Goal: Task Accomplishment & Management: Manage account settings

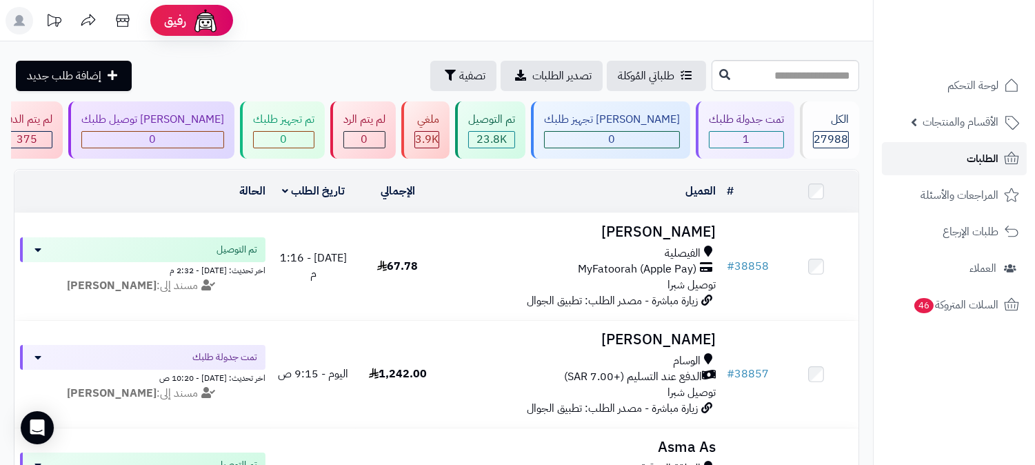
click at [977, 154] on span "الطلبات" at bounding box center [983, 158] width 32 height 19
click at [962, 159] on link "الطلبات" at bounding box center [954, 158] width 145 height 33
click at [991, 162] on span "الطلبات" at bounding box center [983, 158] width 32 height 19
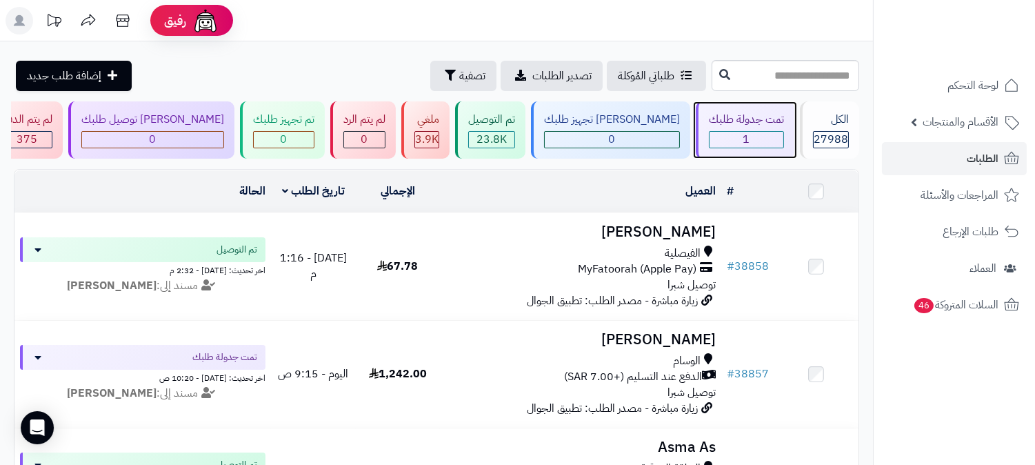
click at [765, 138] on div "1" at bounding box center [746, 140] width 74 height 16
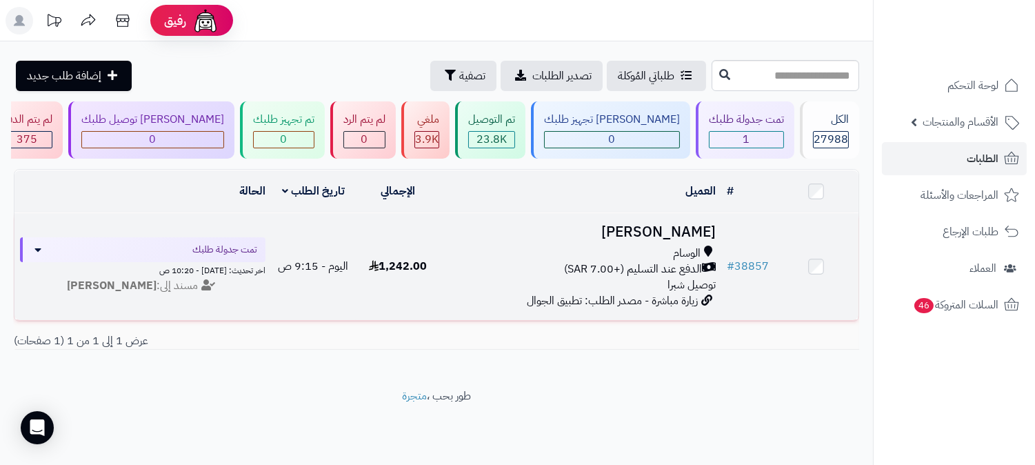
click at [653, 276] on div "الوسام الدفع عند التسليم (+7.00 SAR) توصيل شبرا" at bounding box center [580, 269] width 270 height 48
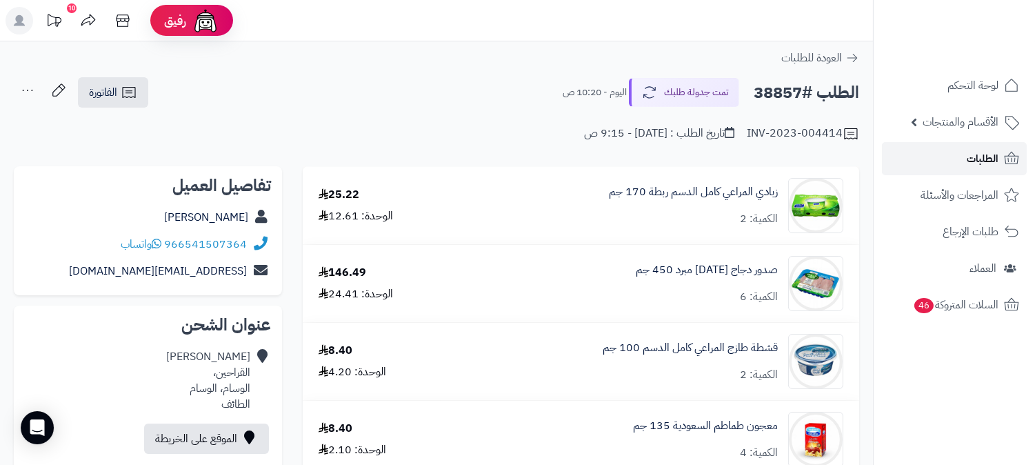
click at [1000, 156] on link "الطلبات" at bounding box center [954, 158] width 145 height 33
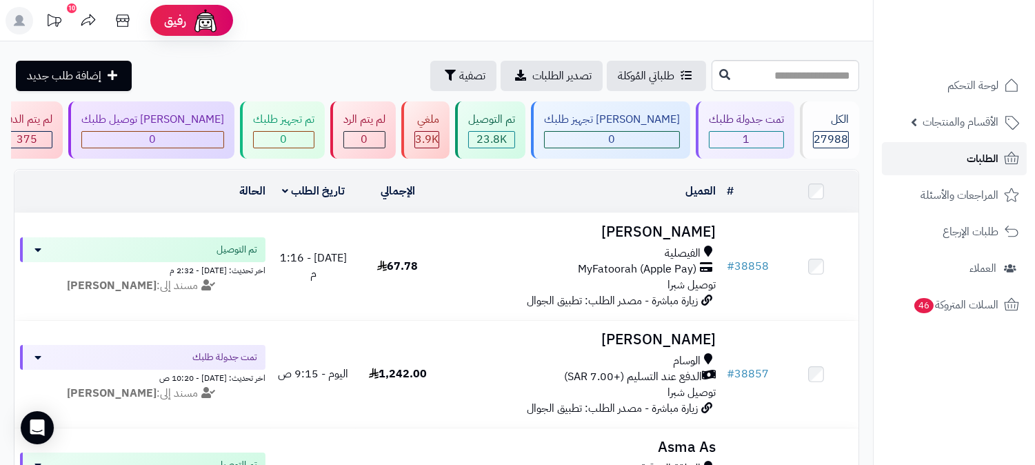
click at [988, 156] on span "الطلبات" at bounding box center [983, 158] width 32 height 19
click at [933, 160] on link "الطلبات" at bounding box center [954, 158] width 145 height 33
click at [748, 131] on span "1" at bounding box center [746, 139] width 7 height 17
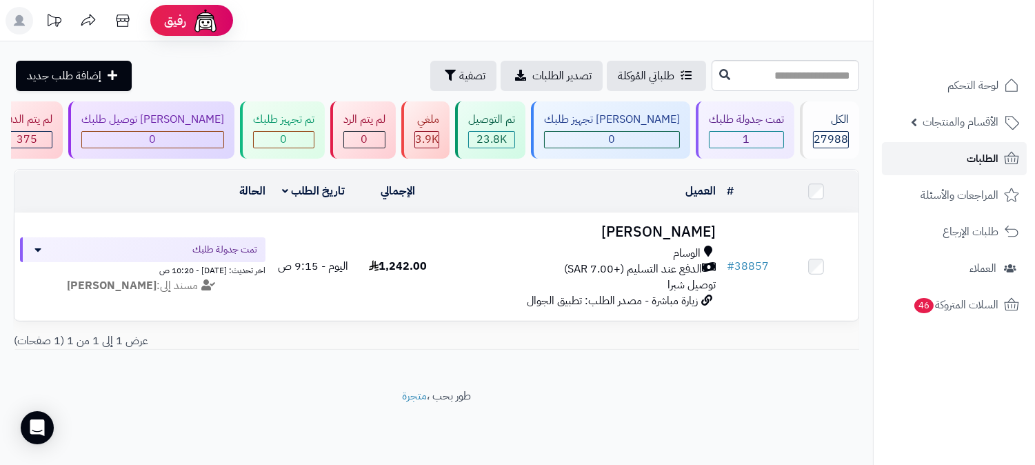
click at [929, 162] on link "الطلبات" at bounding box center [954, 158] width 145 height 33
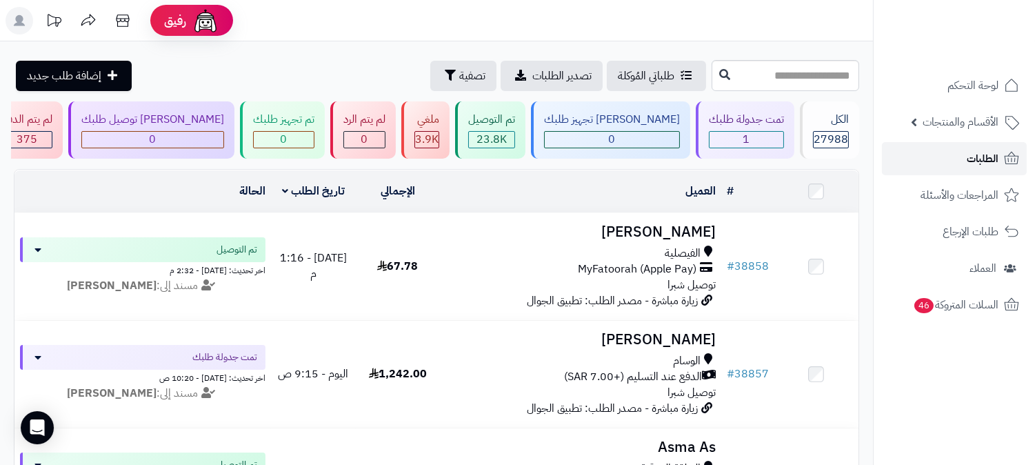
click at [995, 157] on span "الطلبات" at bounding box center [983, 158] width 32 height 19
click at [1000, 168] on link "الطلبات" at bounding box center [954, 158] width 145 height 33
click at [966, 160] on link "الطلبات" at bounding box center [954, 158] width 145 height 33
click at [948, 147] on link "الطلبات" at bounding box center [954, 158] width 145 height 33
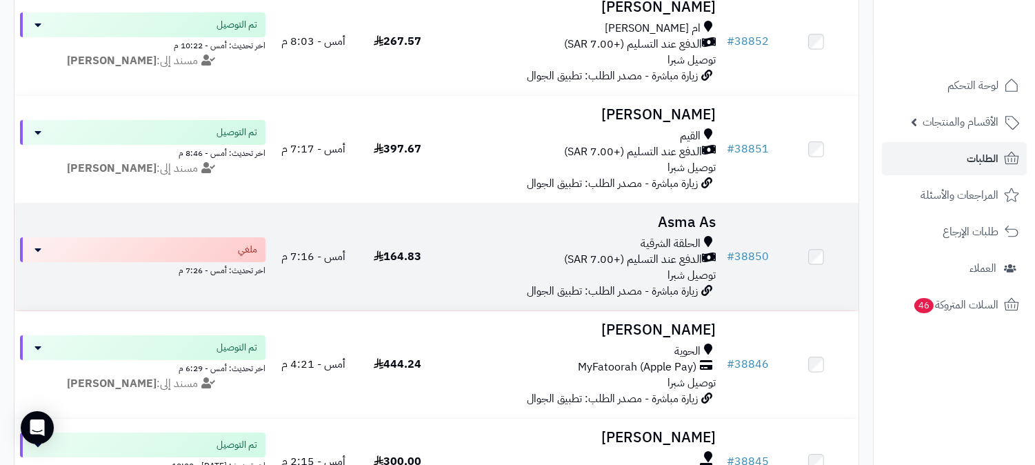
scroll to position [689, 0]
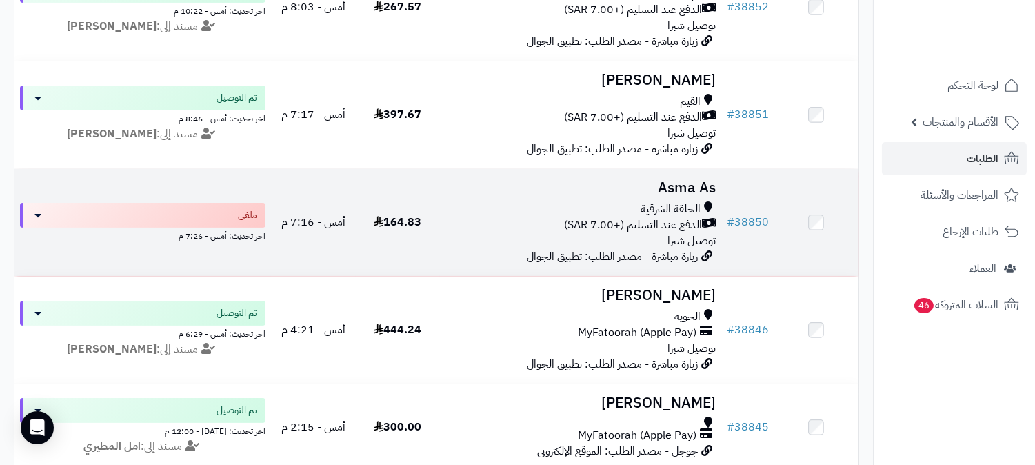
click at [683, 183] on h3 "Asma As" at bounding box center [580, 188] width 270 height 16
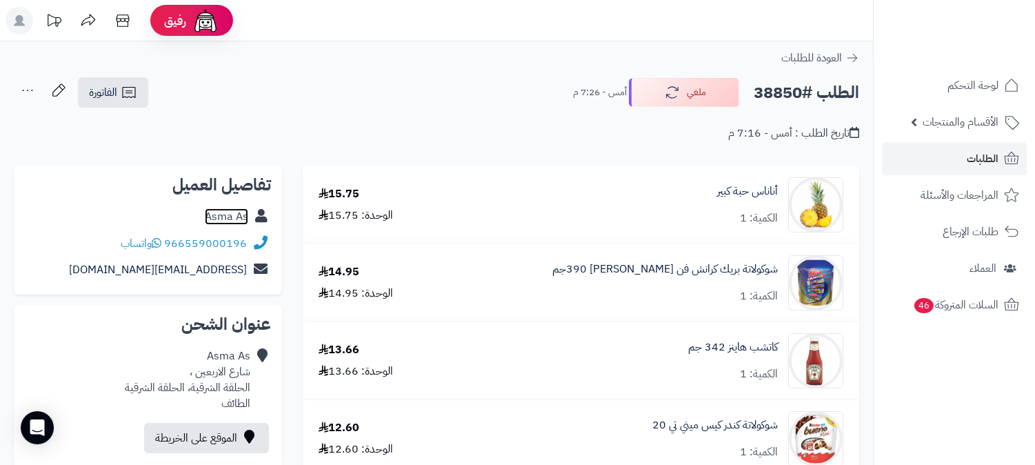
click at [228, 218] on link "Asma As" at bounding box center [226, 216] width 43 height 17
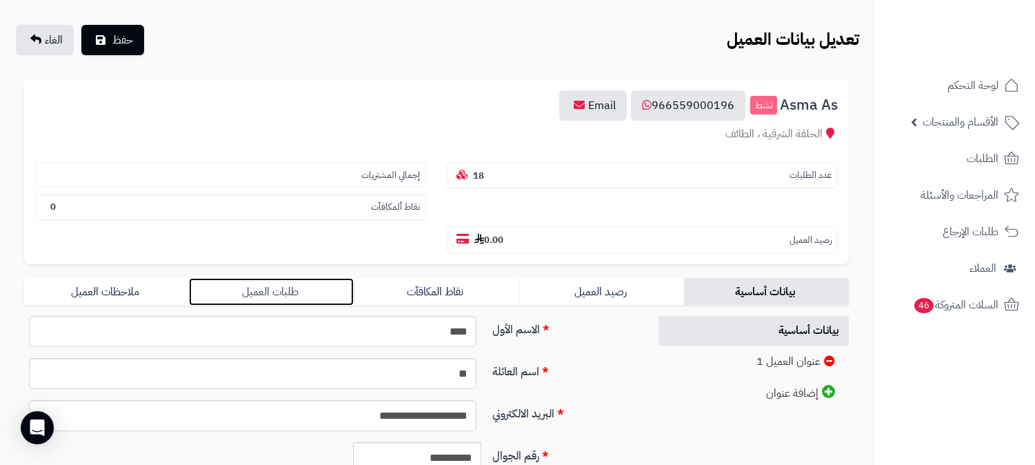
click at [266, 278] on link "طلبات العميل" at bounding box center [271, 292] width 165 height 28
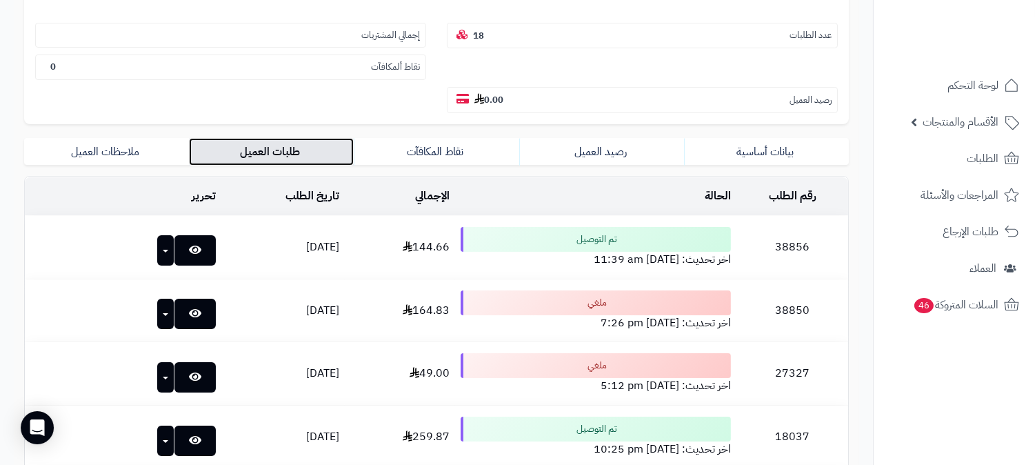
scroll to position [230, 0]
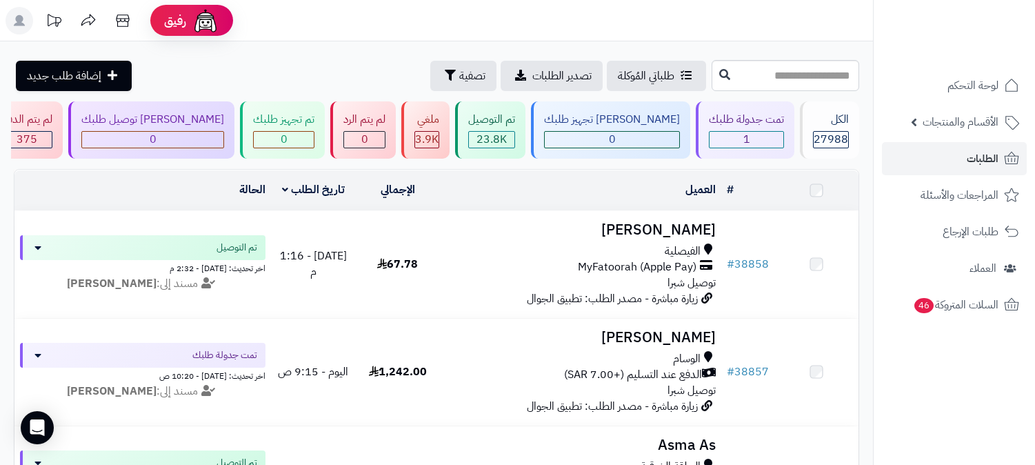
scroll to position [689, 0]
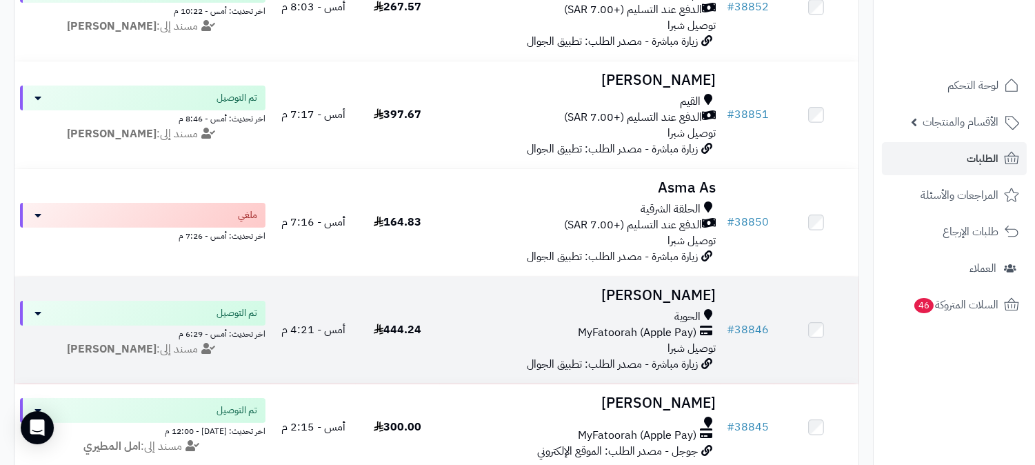
click at [679, 294] on h3 "[PERSON_NAME]" at bounding box center [580, 295] width 270 height 16
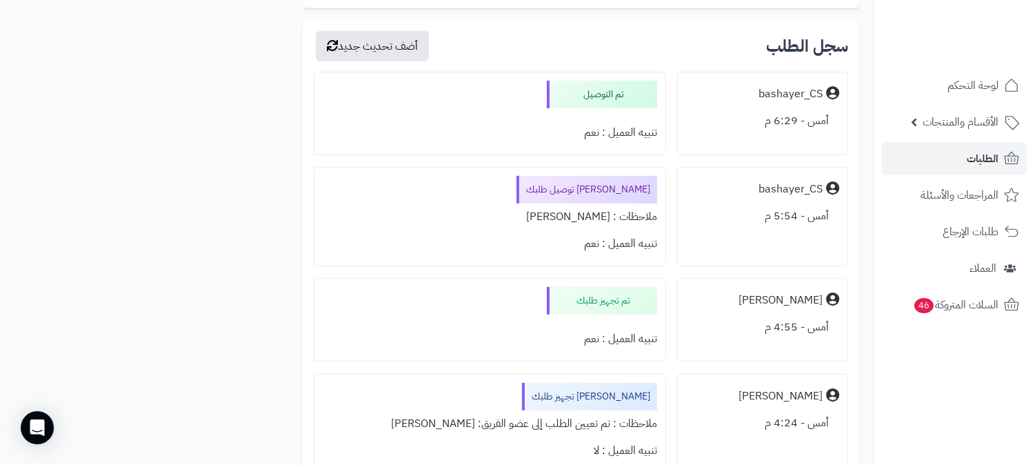
scroll to position [1455, 0]
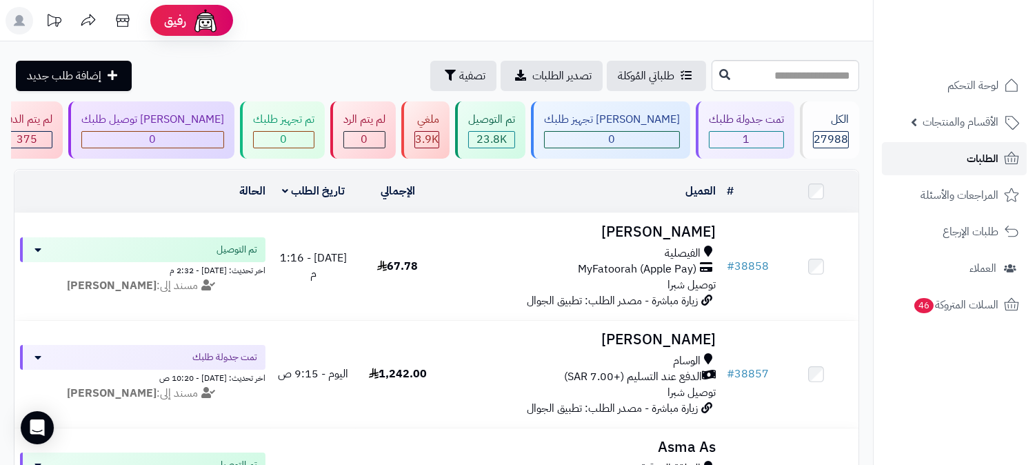
click at [998, 150] on link "الطلبات" at bounding box center [954, 158] width 145 height 33
click at [966, 163] on link "الطلبات" at bounding box center [954, 158] width 145 height 33
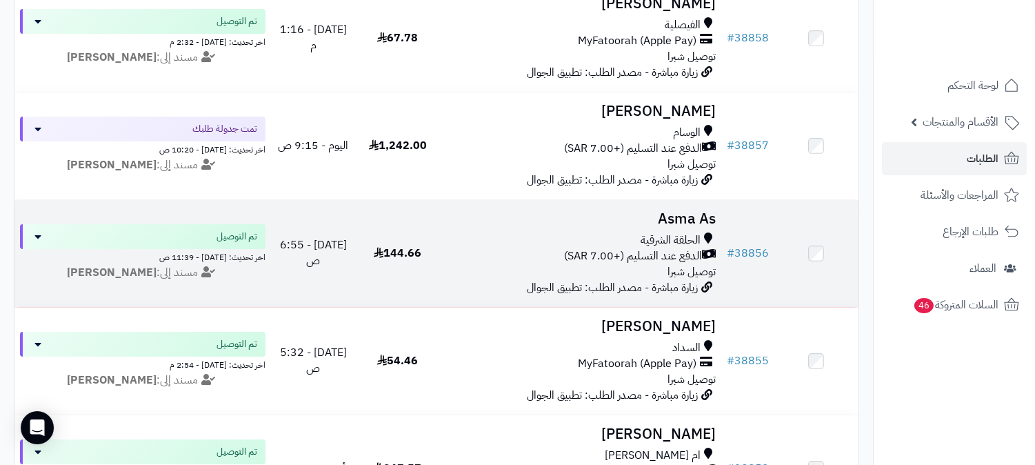
scroll to position [230, 0]
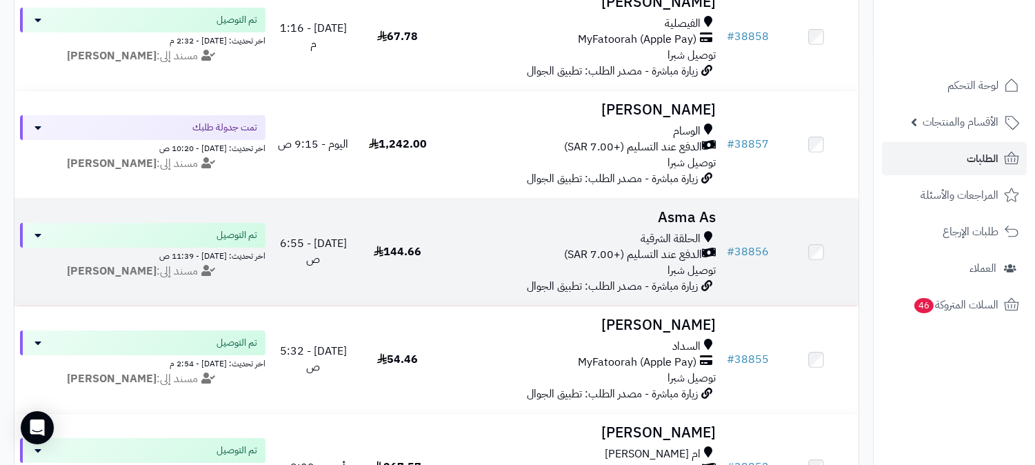
click at [671, 212] on h3 "Asma As" at bounding box center [580, 218] width 270 height 16
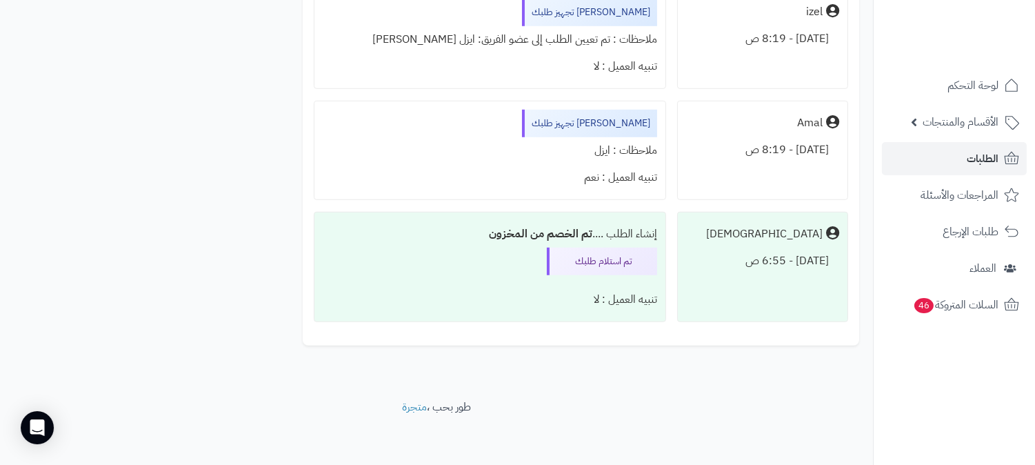
scroll to position [1724, 0]
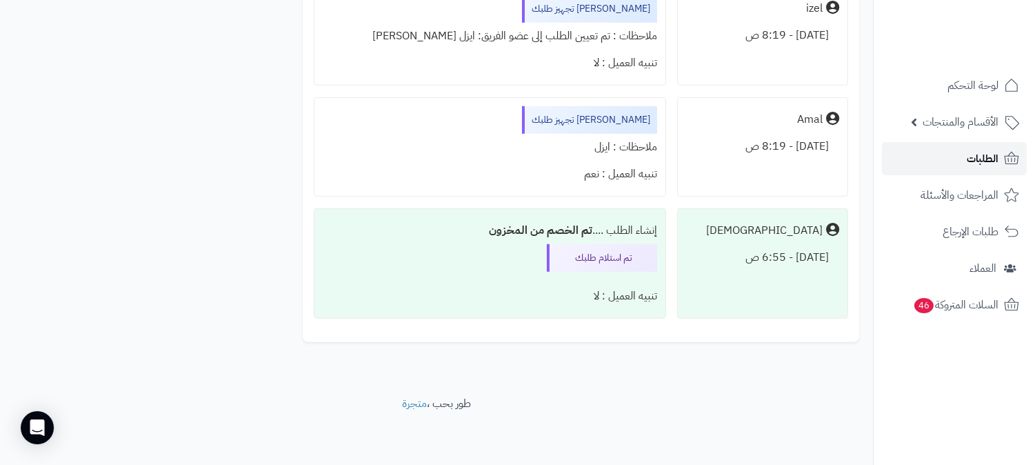
click at [961, 149] on link "الطلبات" at bounding box center [954, 158] width 145 height 33
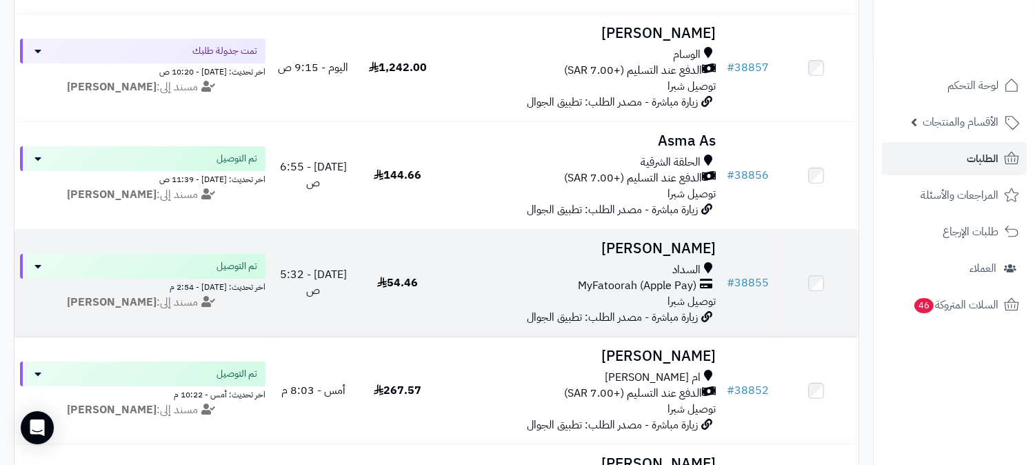
scroll to position [383, 0]
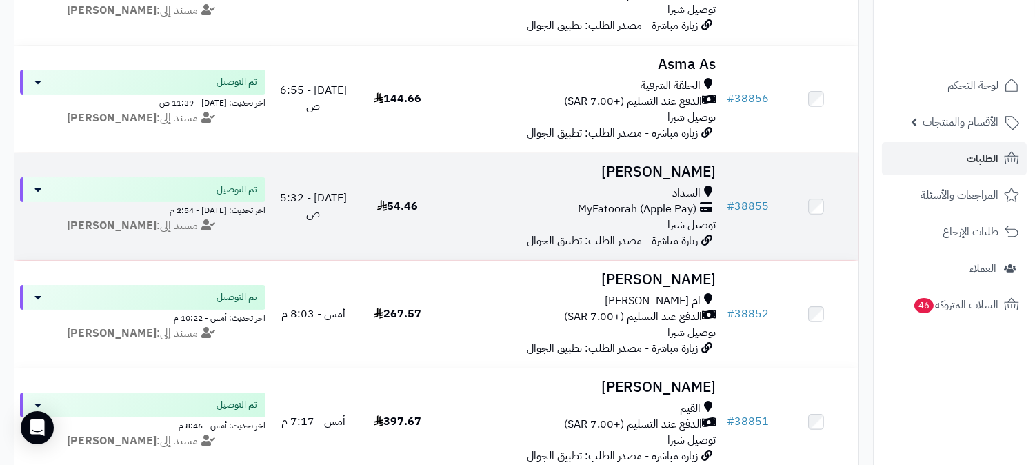
click at [657, 168] on h3 "سامي الحجي" at bounding box center [580, 172] width 270 height 16
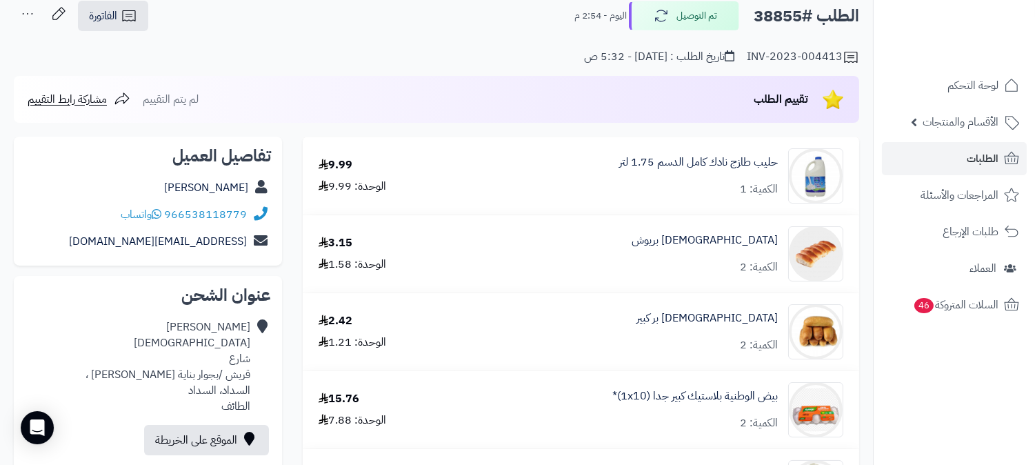
scroll to position [153, 0]
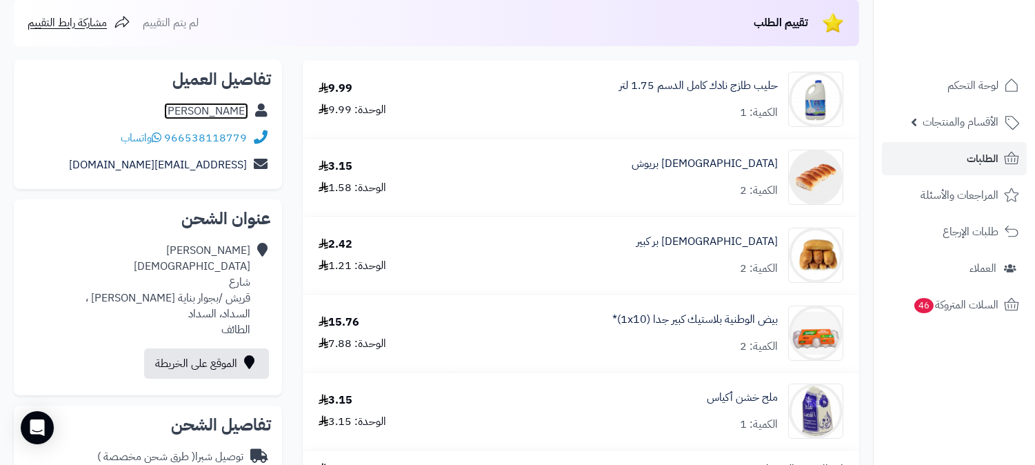
click at [223, 111] on link "[PERSON_NAME]" at bounding box center [206, 111] width 84 height 17
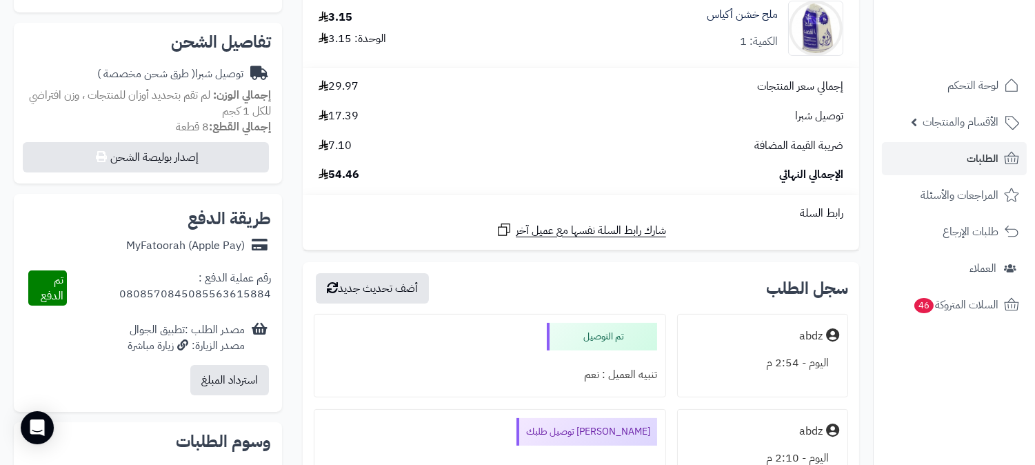
scroll to position [230, 0]
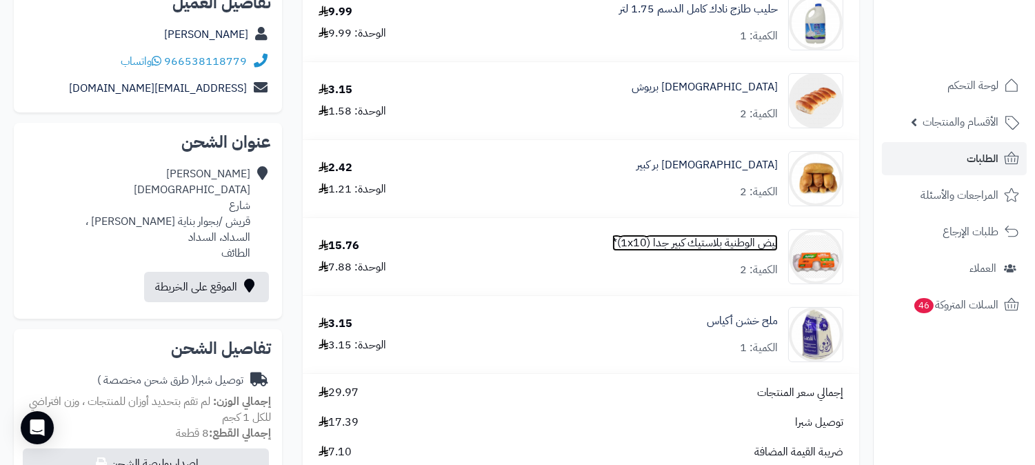
click at [714, 237] on link "بيض الوطنية بلاستيك كبير جدا (1x10)*" at bounding box center [694, 243] width 165 height 16
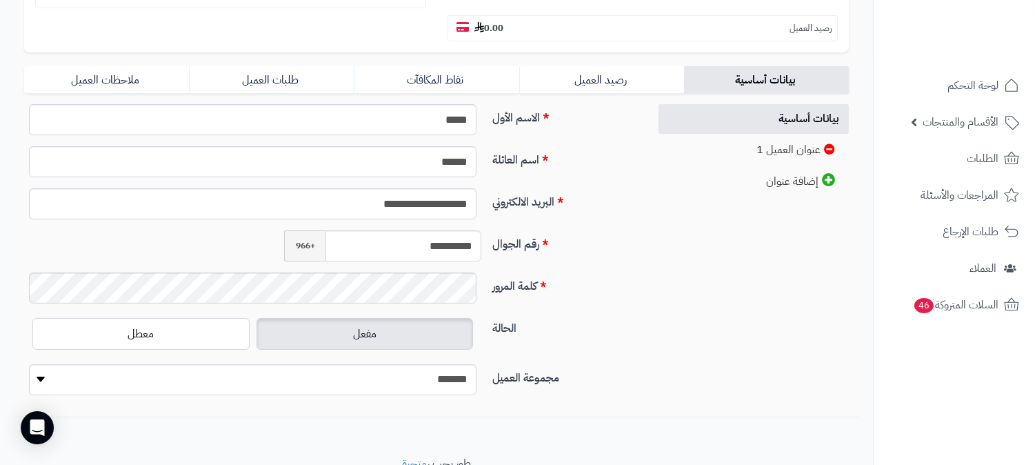
scroll to position [306, 0]
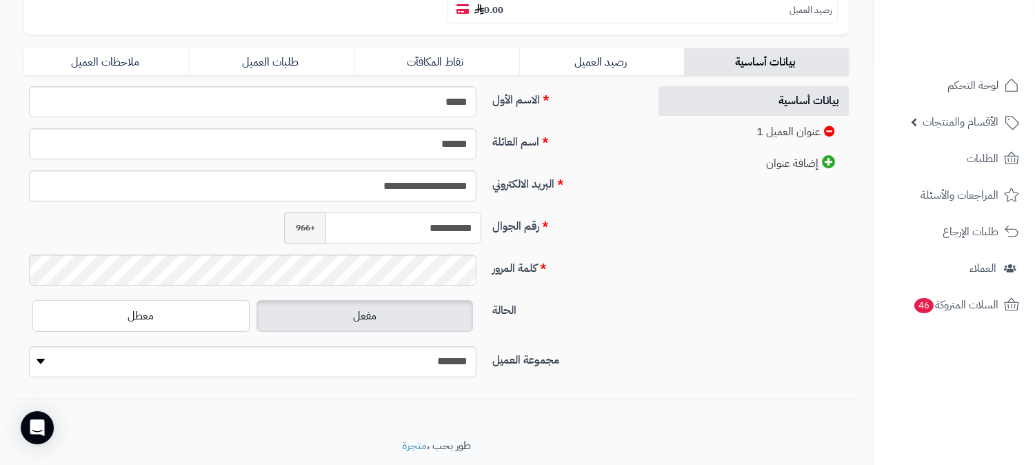
drag, startPoint x: 414, startPoint y: 198, endPoint x: 474, endPoint y: 197, distance: 60.7
click at [474, 212] on input "**********" at bounding box center [403, 227] width 156 height 31
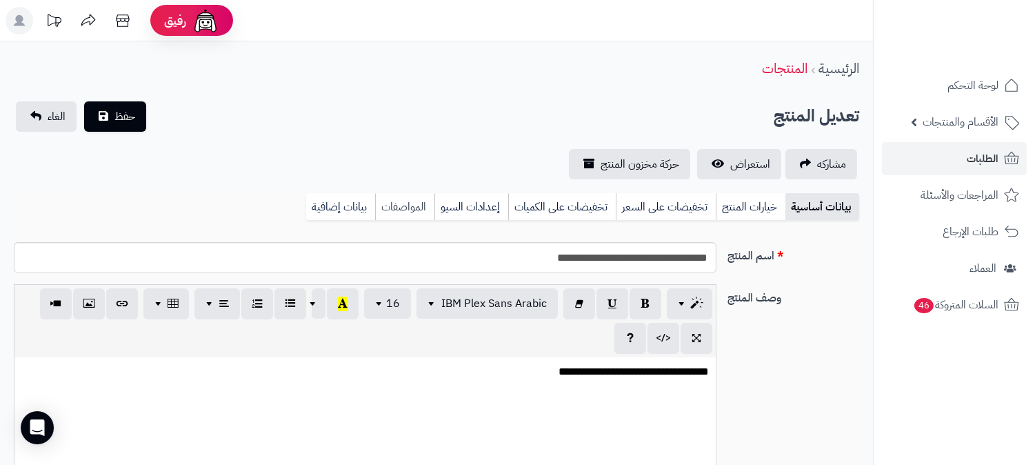
scroll to position [81, 0]
click at [343, 205] on link "بيانات إضافية" at bounding box center [340, 207] width 69 height 28
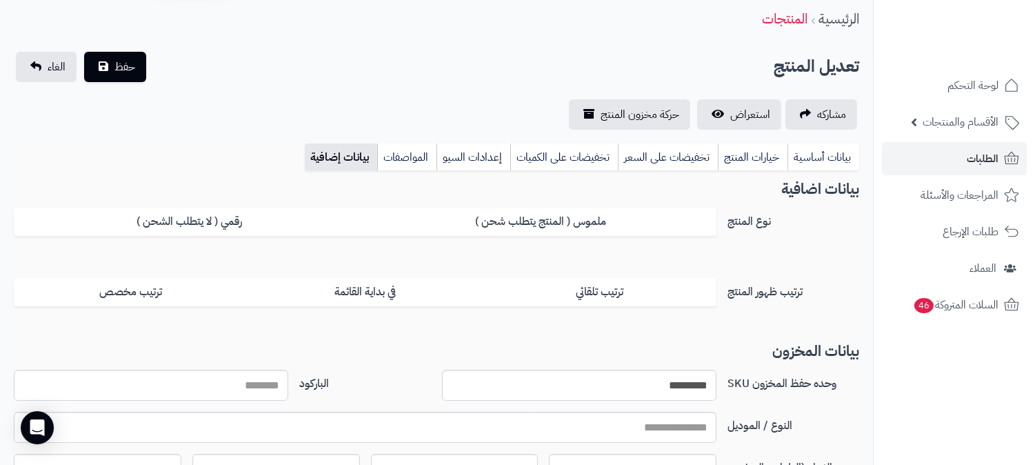
scroll to position [77, 0]
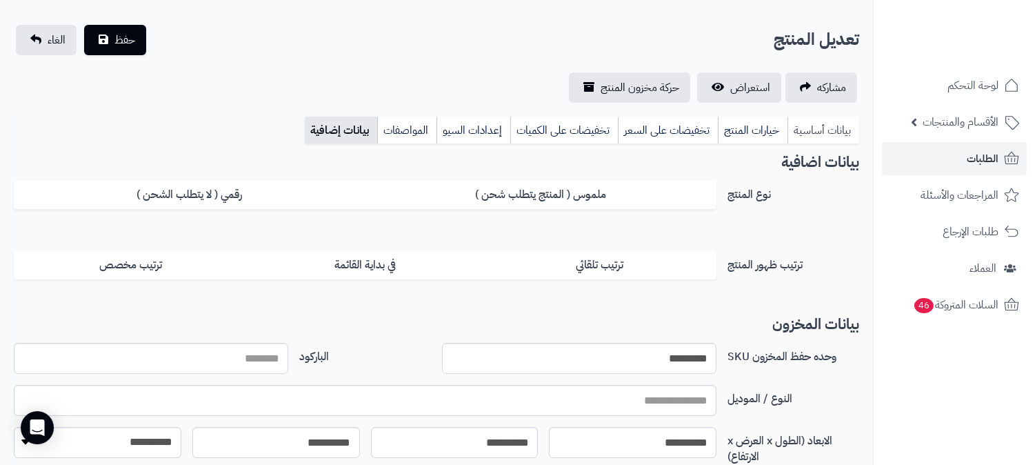
click at [823, 124] on link "بيانات أساسية" at bounding box center [823, 131] width 72 height 28
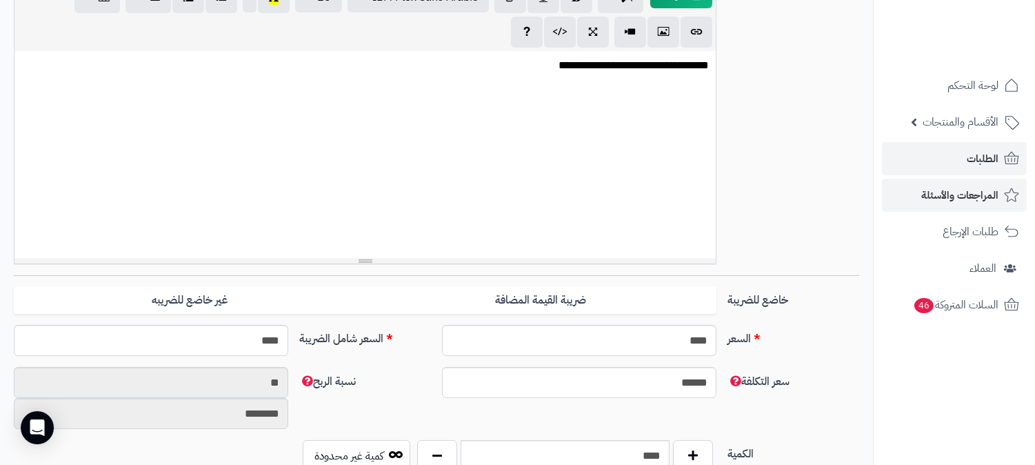
scroll to position [0, 0]
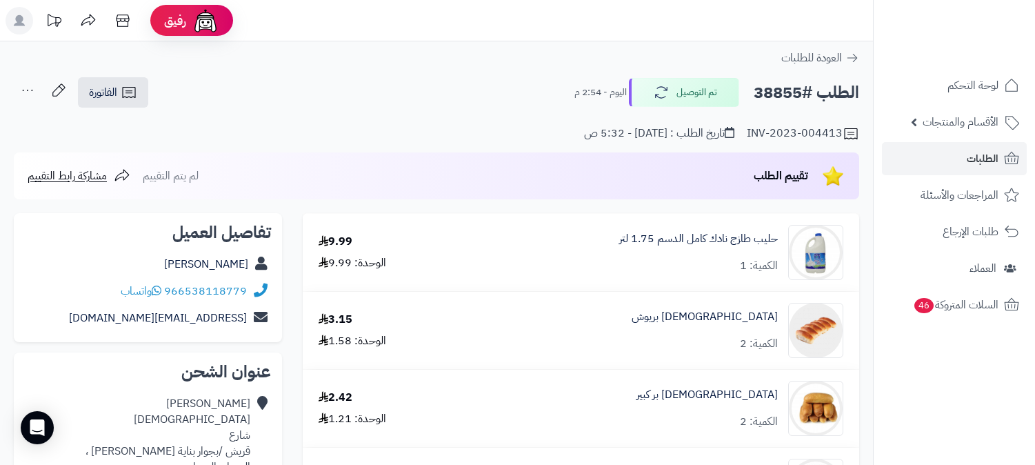
scroll to position [230, 0]
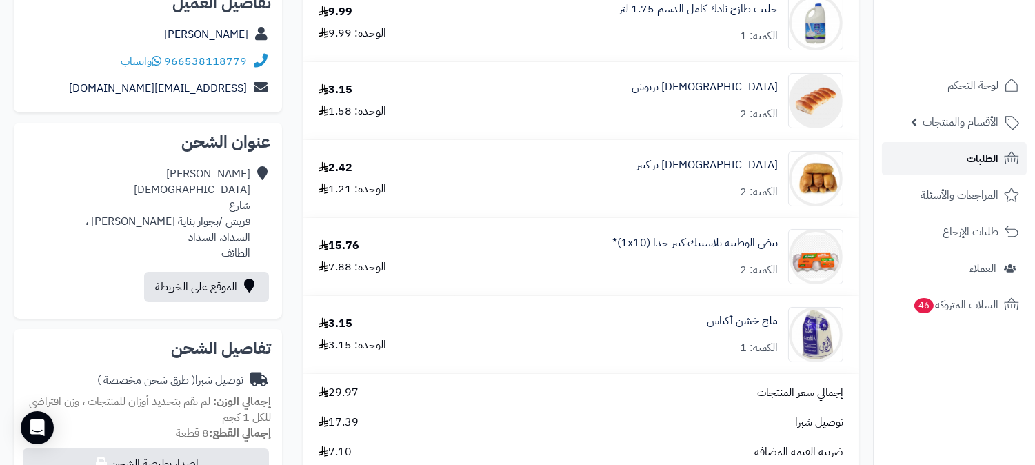
click at [987, 156] on span "الطلبات" at bounding box center [983, 158] width 32 height 19
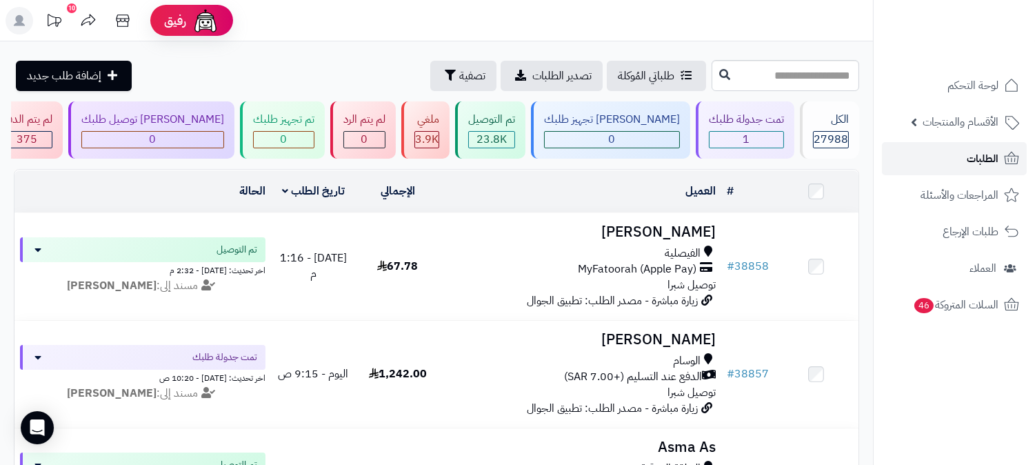
click at [973, 156] on span "الطلبات" at bounding box center [983, 158] width 32 height 19
click at [974, 154] on span "الطلبات" at bounding box center [983, 158] width 32 height 19
click at [981, 156] on span "الطلبات" at bounding box center [983, 158] width 32 height 19
click at [986, 159] on span "الطلبات" at bounding box center [983, 158] width 32 height 19
click at [981, 150] on span "الطلبات" at bounding box center [983, 158] width 32 height 19
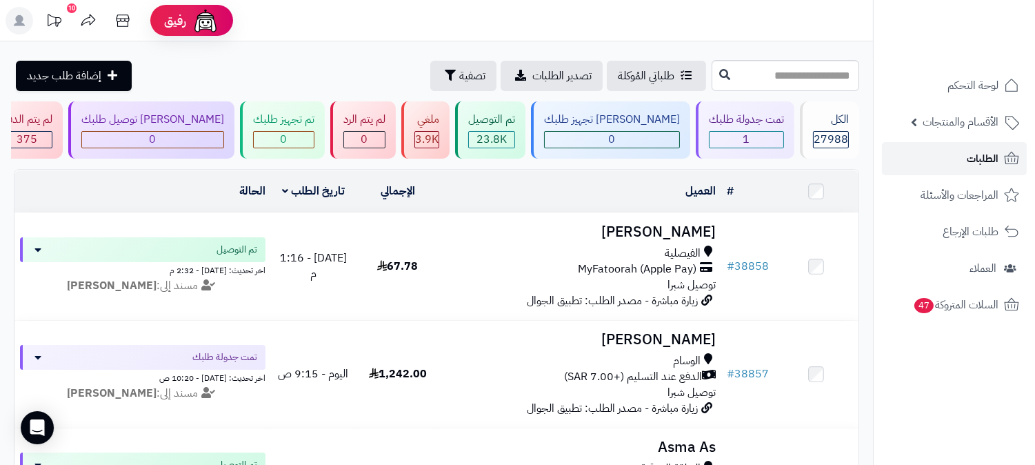
click at [980, 142] on link "الطلبات" at bounding box center [954, 158] width 145 height 33
click at [1000, 143] on link "الطلبات" at bounding box center [954, 158] width 145 height 33
click at [272, 72] on div "طلباتي المُوكلة تصدير الطلبات تصفية إضافة طلب جديد" at bounding box center [361, 76] width 694 height 30
click at [969, 163] on span "الطلبات" at bounding box center [983, 158] width 32 height 19
click at [966, 149] on link "الطلبات" at bounding box center [954, 158] width 145 height 33
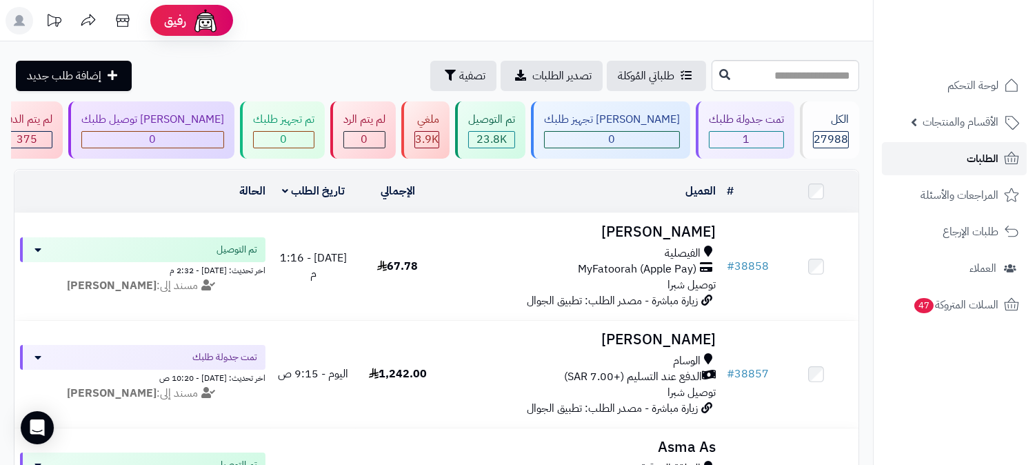
click at [966, 149] on link "الطلبات" at bounding box center [954, 158] width 145 height 33
click at [962, 143] on link "الطلبات" at bounding box center [954, 158] width 145 height 33
click at [966, 163] on link "الطلبات" at bounding box center [954, 158] width 145 height 33
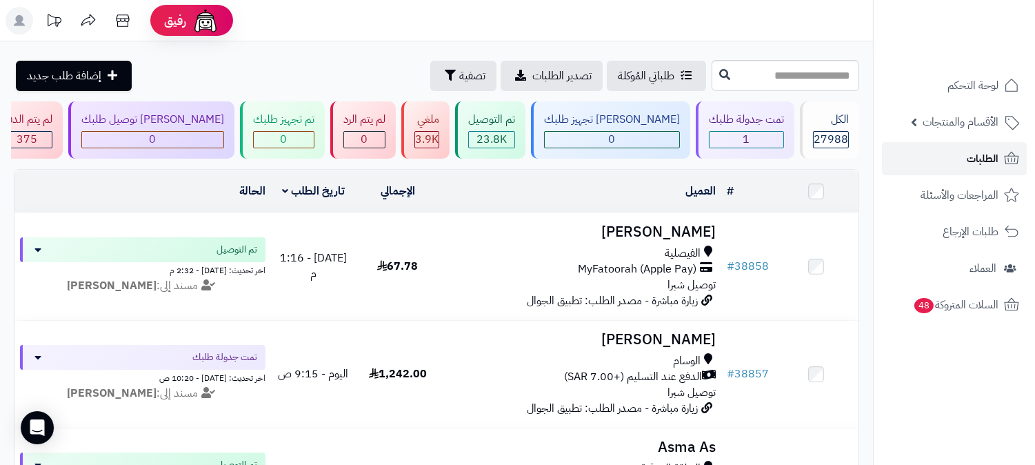
click at [970, 162] on span "الطلبات" at bounding box center [983, 158] width 32 height 19
click at [976, 154] on span "الطلبات" at bounding box center [983, 158] width 32 height 19
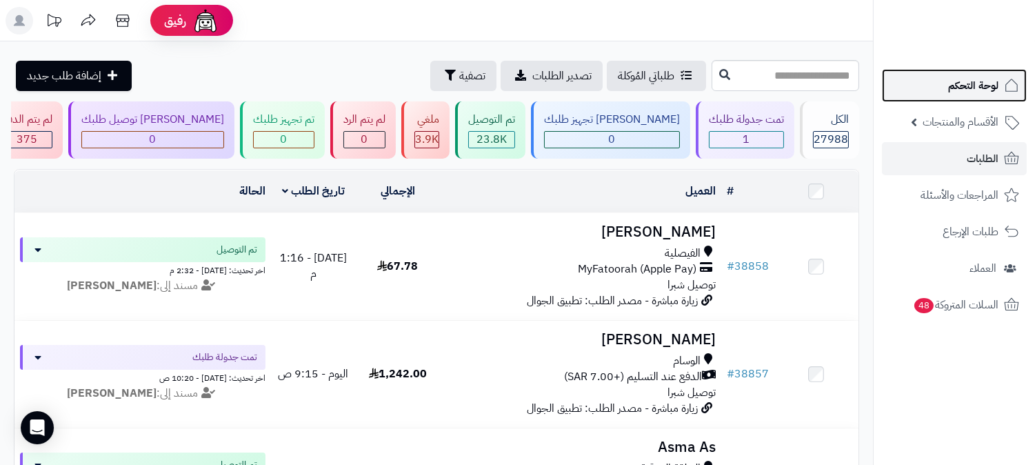
click at [954, 79] on span "لوحة التحكم" at bounding box center [973, 85] width 50 height 19
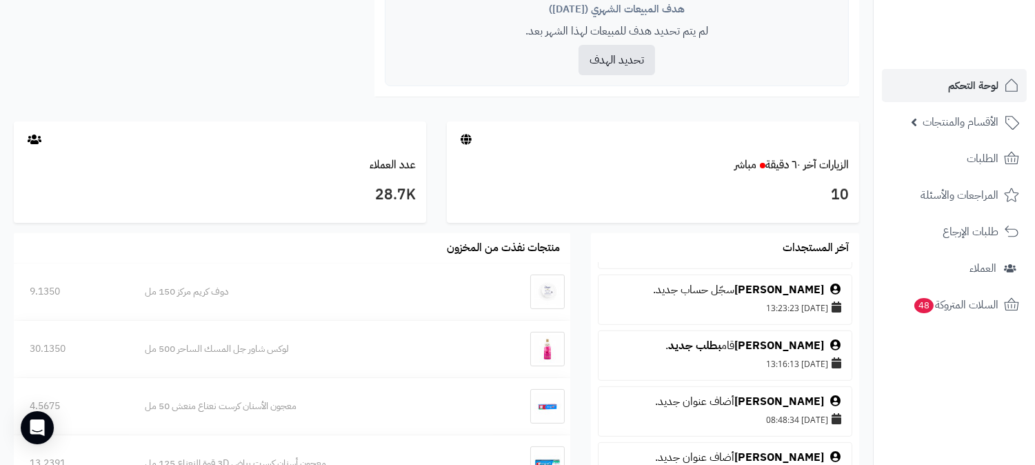
scroll to position [1622, 0]
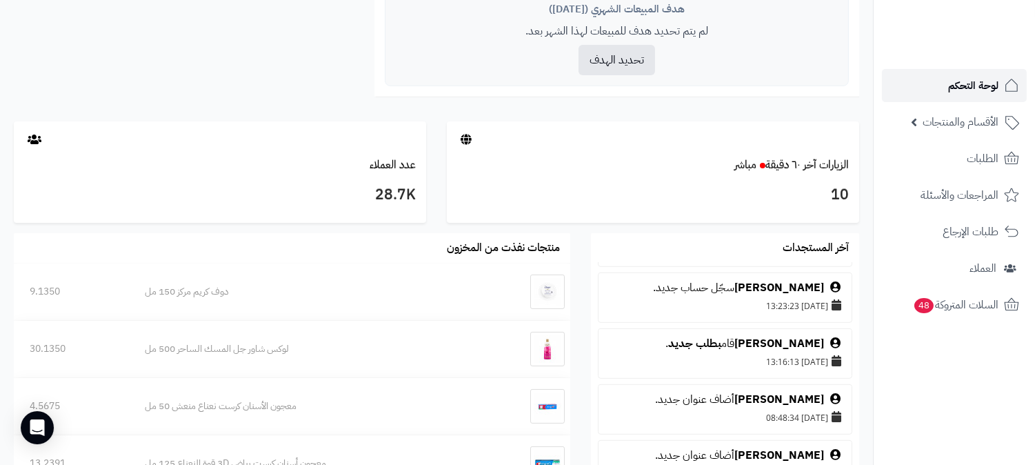
click at [978, 85] on span "لوحة التحكم" at bounding box center [973, 85] width 50 height 19
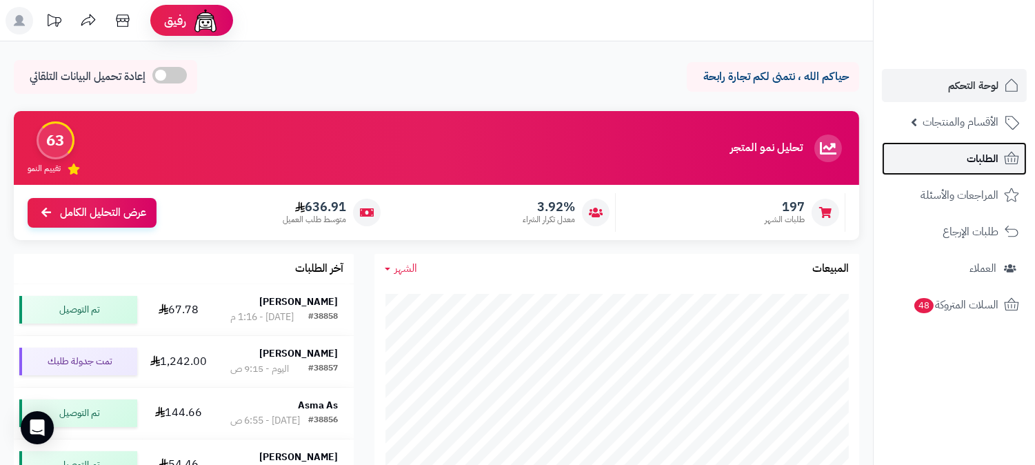
click at [970, 152] on span "الطلبات" at bounding box center [983, 158] width 32 height 19
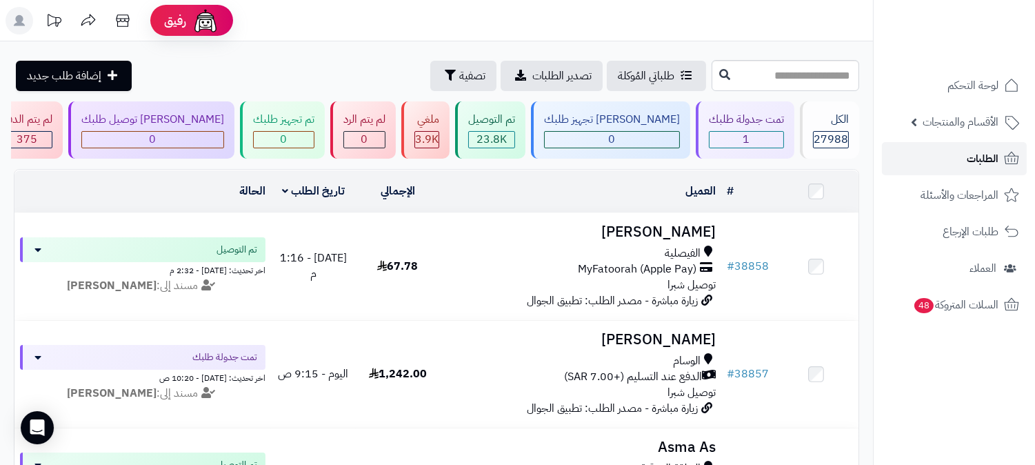
click at [983, 155] on span "الطلبات" at bounding box center [983, 158] width 32 height 19
click at [988, 170] on link "الطلبات" at bounding box center [954, 158] width 145 height 33
click at [962, 159] on link "الطلبات" at bounding box center [954, 158] width 145 height 33
click at [962, 157] on link "الطلبات" at bounding box center [954, 158] width 145 height 33
click at [32, 22] on rect at bounding box center [20, 21] width 28 height 28
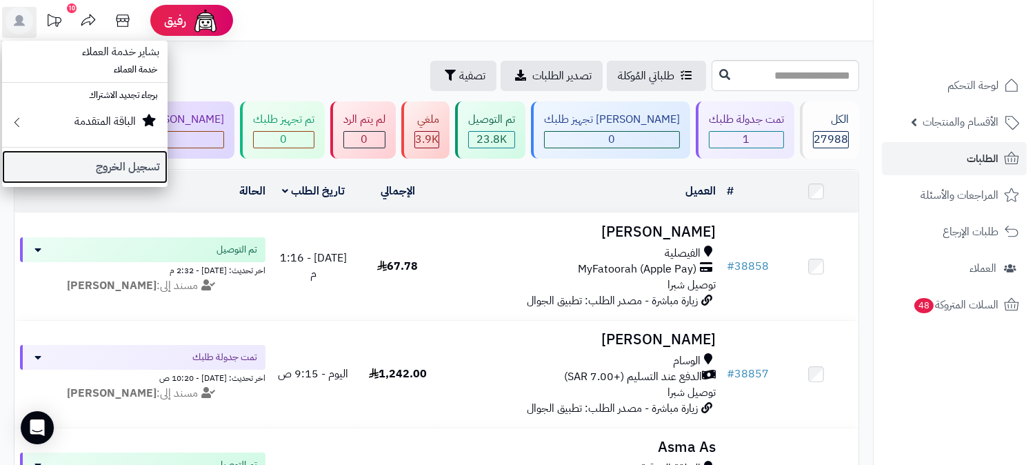
click at [117, 163] on link "تسجيل الخروج" at bounding box center [84, 166] width 165 height 33
